Goal: Find contact information: Find contact information

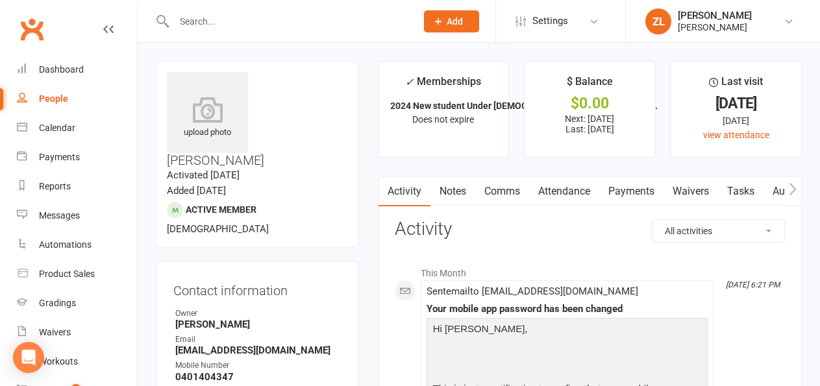
scroll to position [830, 0]
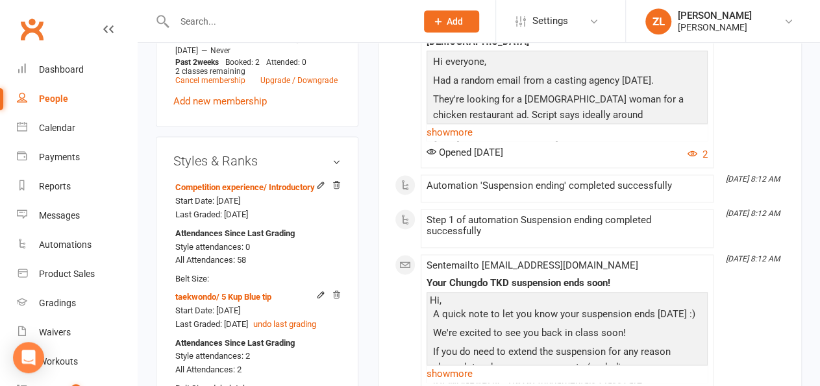
click at [199, 9] on div at bounding box center [281, 21] width 251 height 42
click at [199, 21] on input "text" at bounding box center [288, 21] width 237 height 18
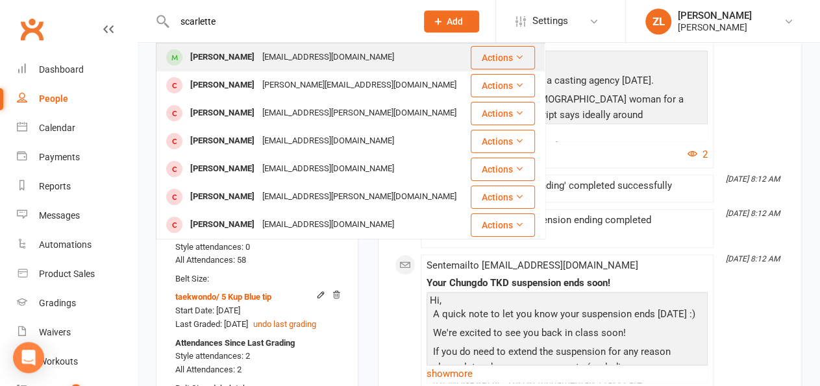
type input "scarlette"
click at [215, 51] on div "[PERSON_NAME]" at bounding box center [222, 57] width 72 height 19
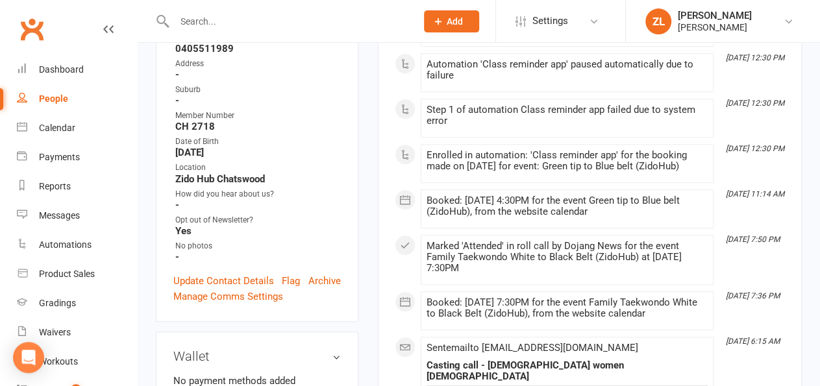
scroll to position [417, 0]
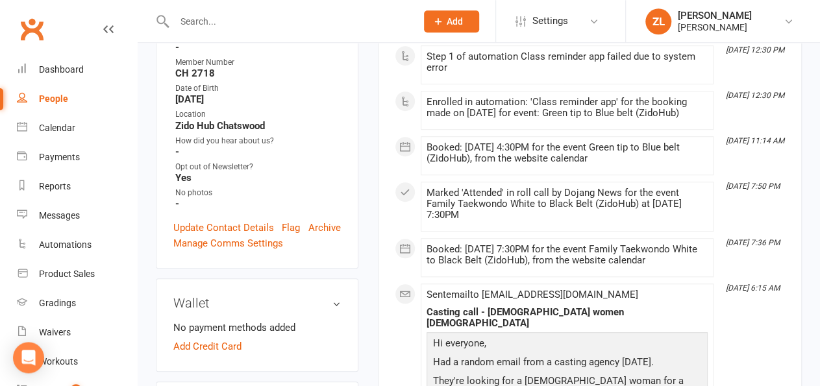
click at [303, 16] on input "text" at bounding box center [288, 21] width 237 height 18
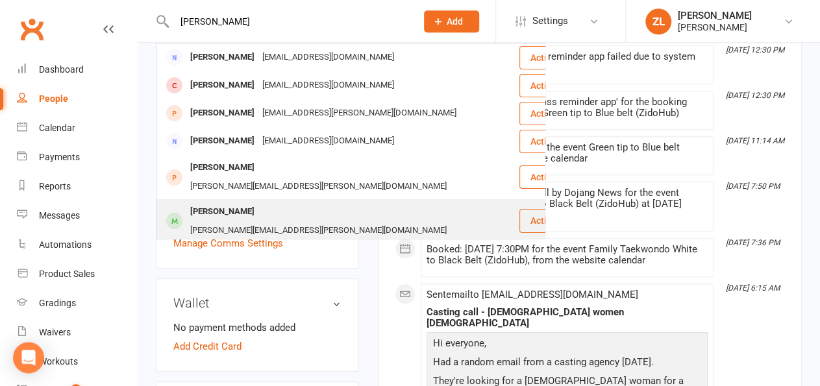
type input "[PERSON_NAME]"
click at [228, 203] on div "[PERSON_NAME]" at bounding box center [222, 212] width 72 height 19
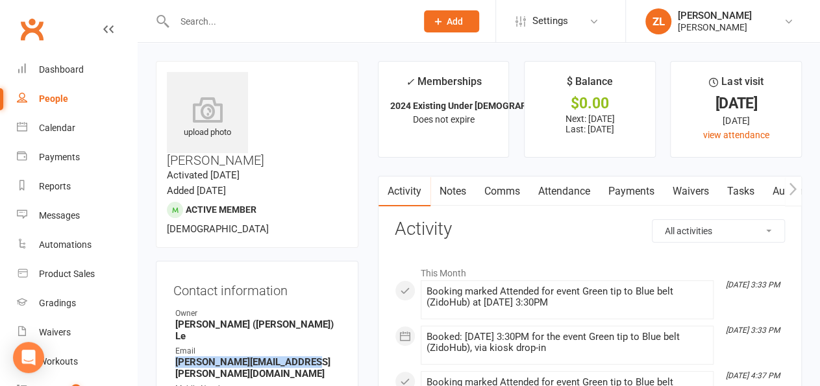
drag, startPoint x: 305, startPoint y: 318, endPoint x: 172, endPoint y: 315, distance: 132.5
copy strong "[PERSON_NAME][EMAIL_ADDRESS][PERSON_NAME][DOMAIN_NAME]"
